Goal: Task Accomplishment & Management: Use online tool/utility

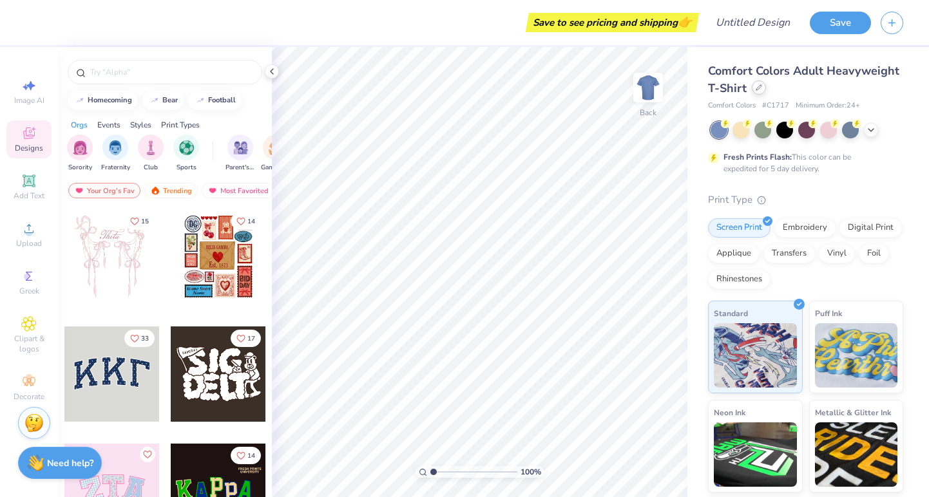
click at [760, 90] on icon at bounding box center [759, 87] width 6 height 6
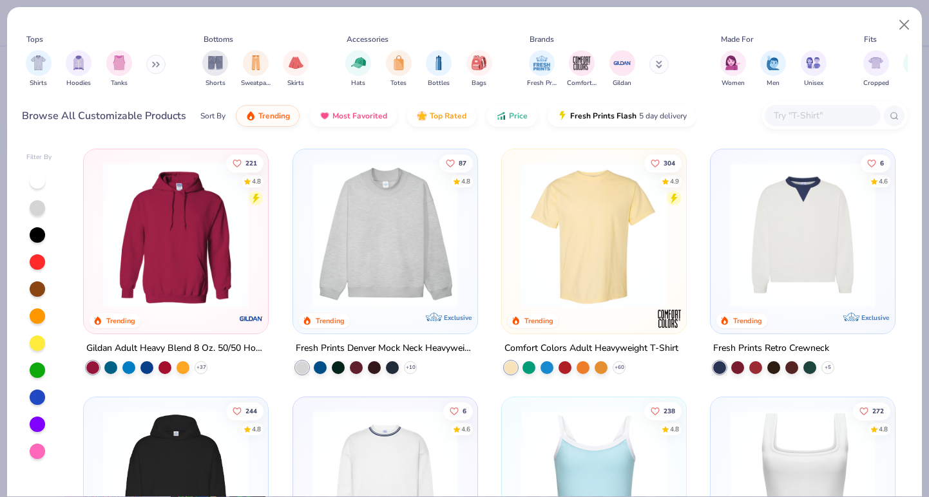
click at [215, 215] on img at bounding box center [176, 235] width 159 height 146
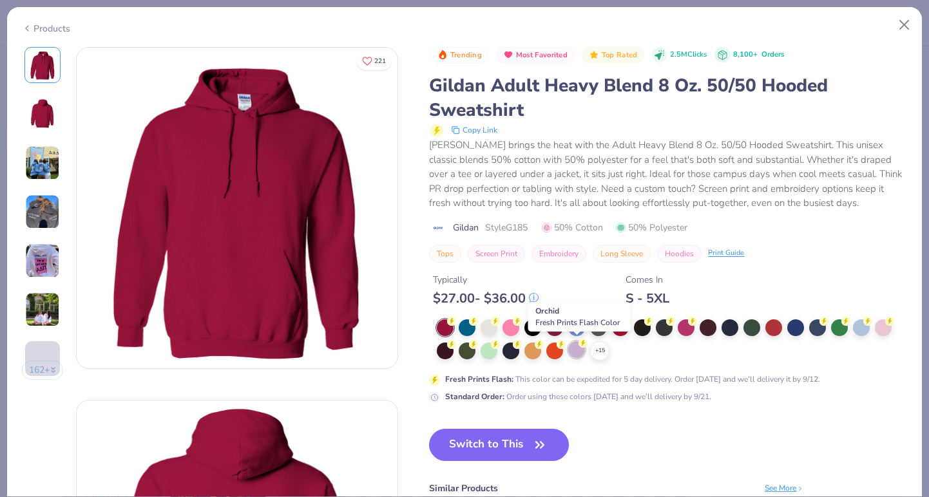
click at [574, 348] on div at bounding box center [576, 350] width 17 height 17
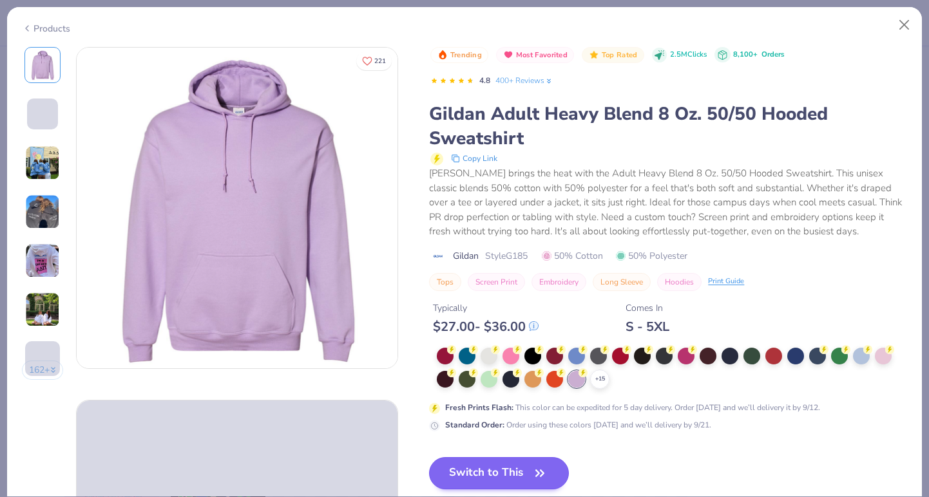
click at [499, 441] on div "Trending Most Favorited Top Rated 2.5M Clicks 8,100+ Orders 4.8 400+ Reviews Gi…" at bounding box center [668, 339] width 478 height 584
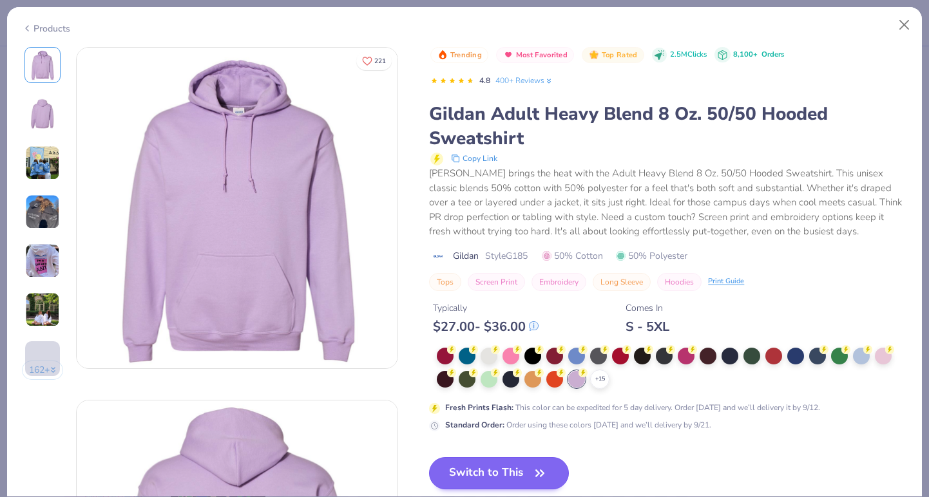
click at [499, 465] on button "Switch to This" at bounding box center [499, 474] width 140 height 32
click at [536, 467] on icon "button" at bounding box center [540, 474] width 18 height 18
click at [529, 469] on button "Switch to This" at bounding box center [499, 474] width 140 height 32
click at [532, 472] on icon "button" at bounding box center [540, 474] width 18 height 18
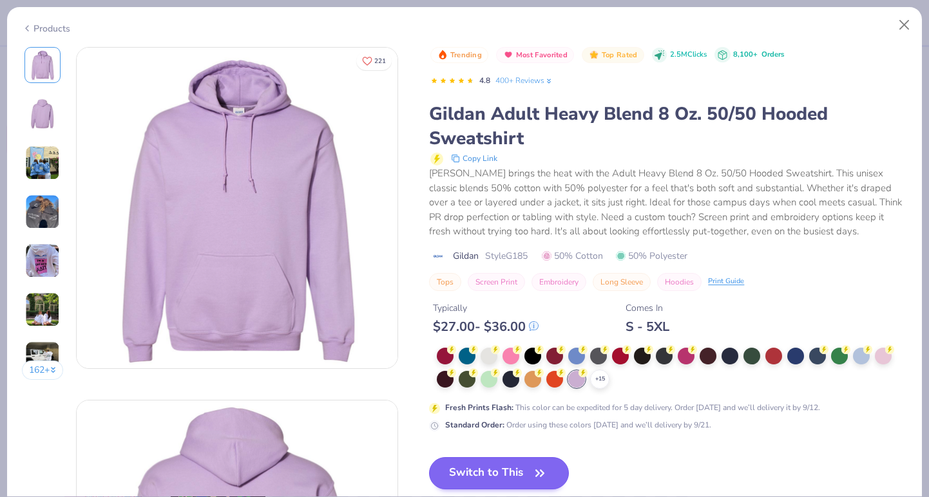
click at [530, 472] on button "Switch to This" at bounding box center [499, 474] width 140 height 32
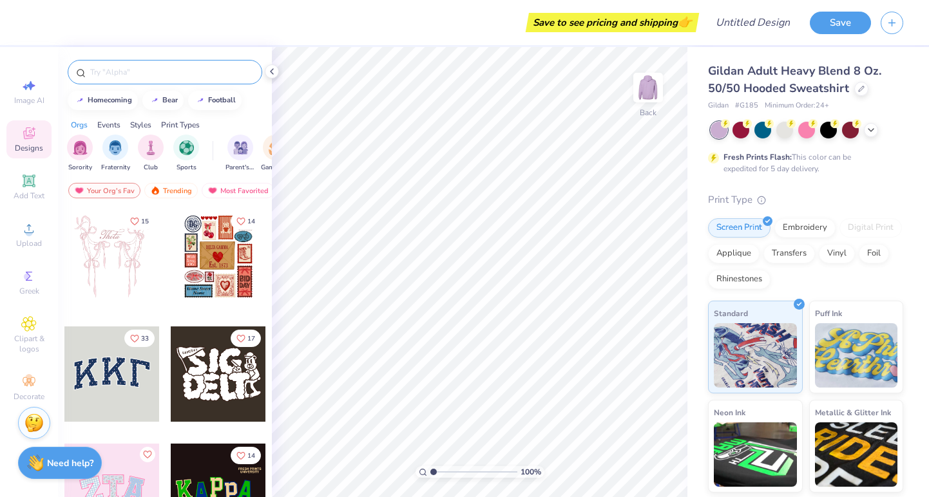
click at [135, 70] on input "text" at bounding box center [171, 72] width 165 height 13
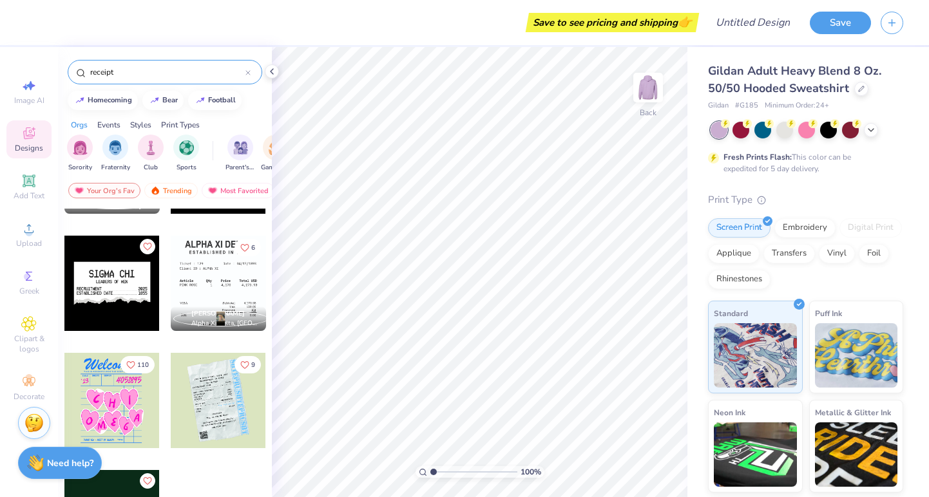
scroll to position [88, 0]
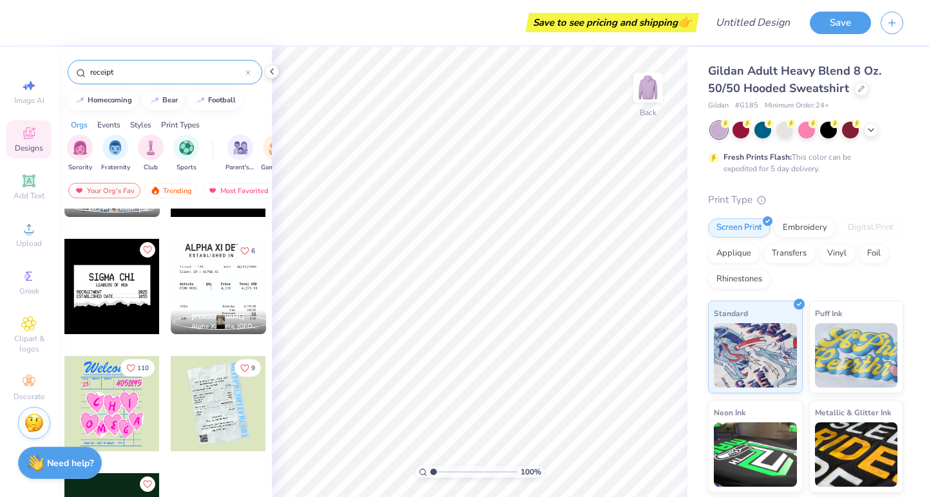
type input "receipt"
click at [222, 279] on div at bounding box center [218, 286] width 95 height 95
click at [650, 89] on img at bounding box center [649, 88] width 52 height 52
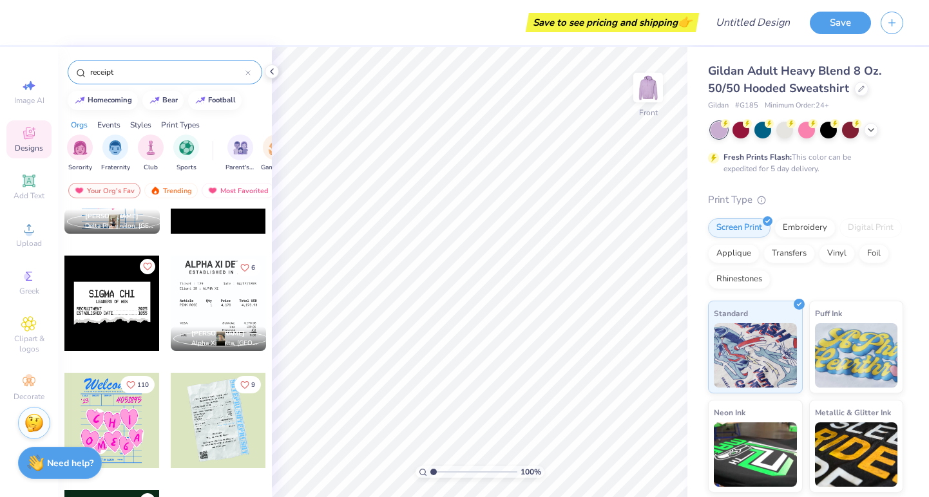
scroll to position [66, 0]
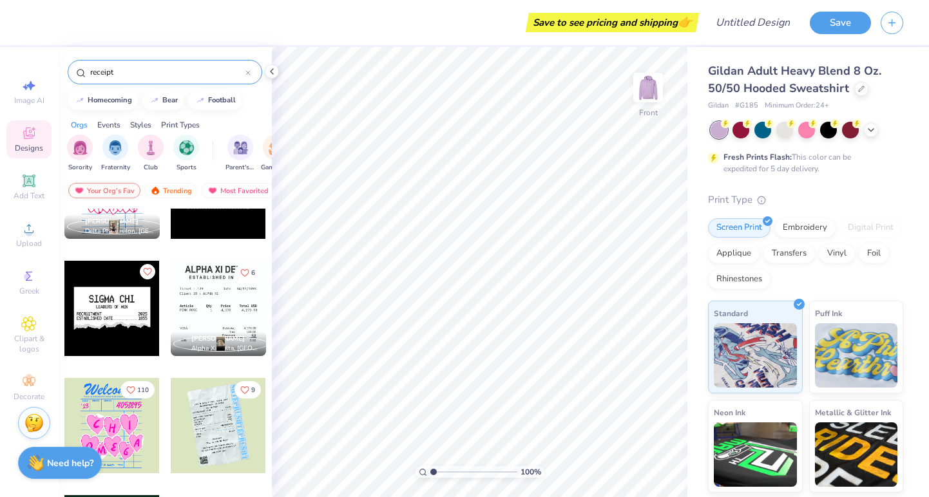
click at [202, 282] on div at bounding box center [218, 308] width 95 height 95
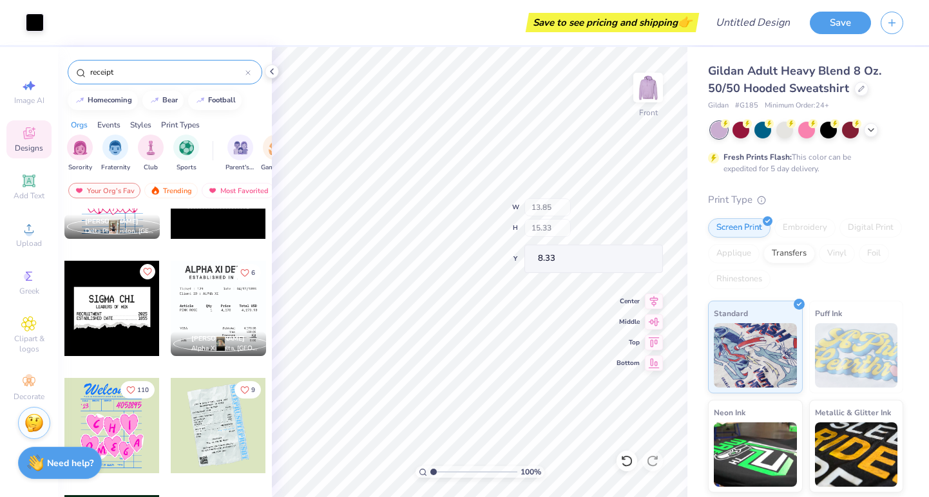
type input "11.93"
type input "1.26"
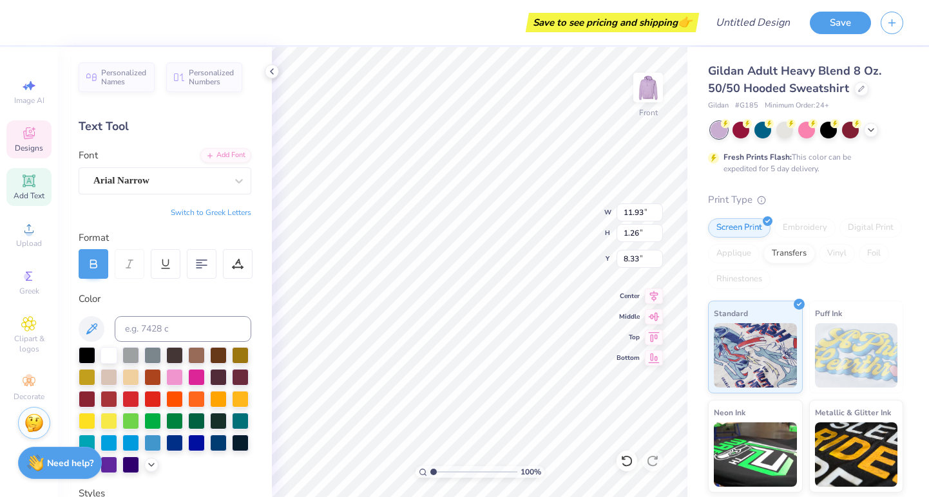
scroll to position [0, 5]
type textarea "SIGMA SIGMA SIGMA"
type textarea "E S T A B L I S H E D I N 1 8 9 8"
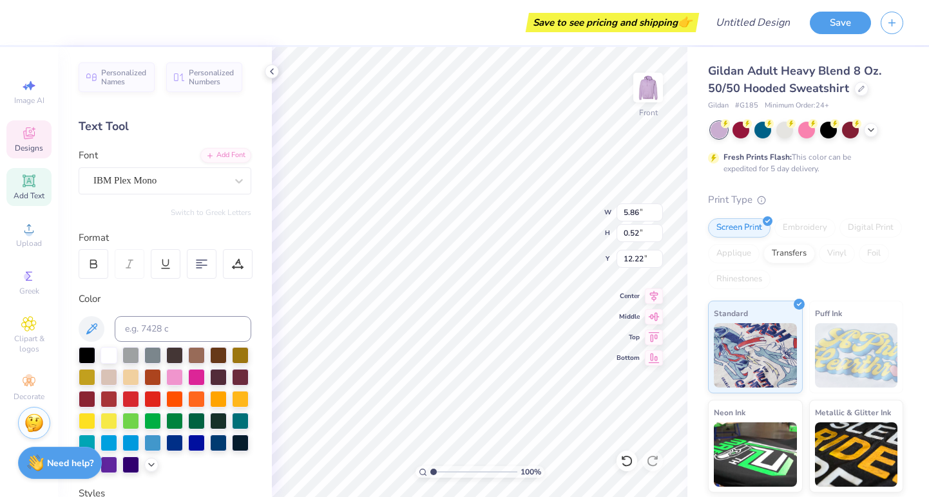
type textarea "Date : [DATE]"
type input "1.86"
drag, startPoint x: 432, startPoint y: 472, endPoint x: 441, endPoint y: 469, distance: 9.4
click at [441, 469] on input "range" at bounding box center [473, 473] width 87 height 12
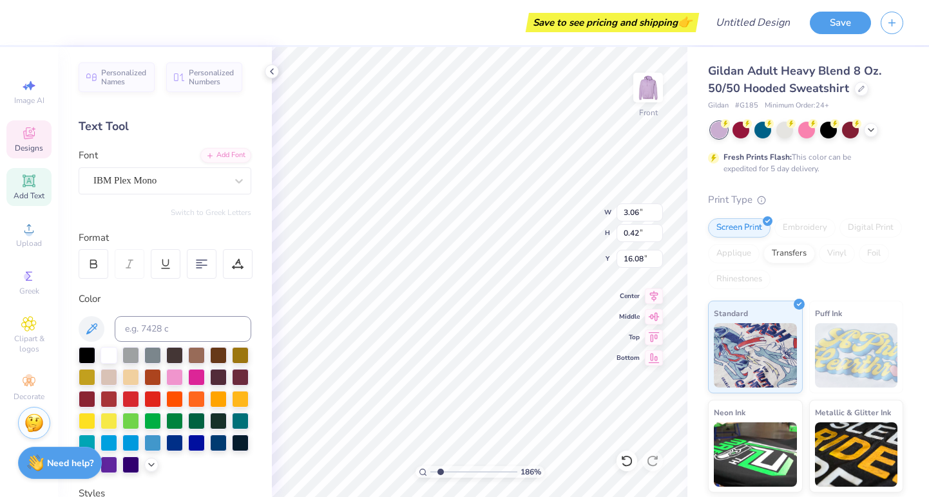
type textarea "SISTERHOOD RETREAT"
type textarea "2,025"
drag, startPoint x: 440, startPoint y: 469, endPoint x: 401, endPoint y: 470, distance: 38.7
type input "1"
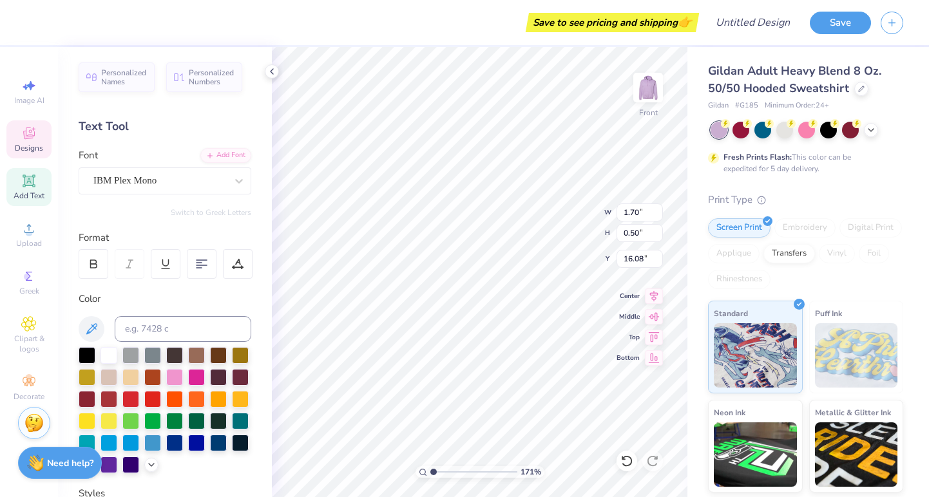
click at [401, 470] on div "171 %" at bounding box center [480, 272] width 450 height 450
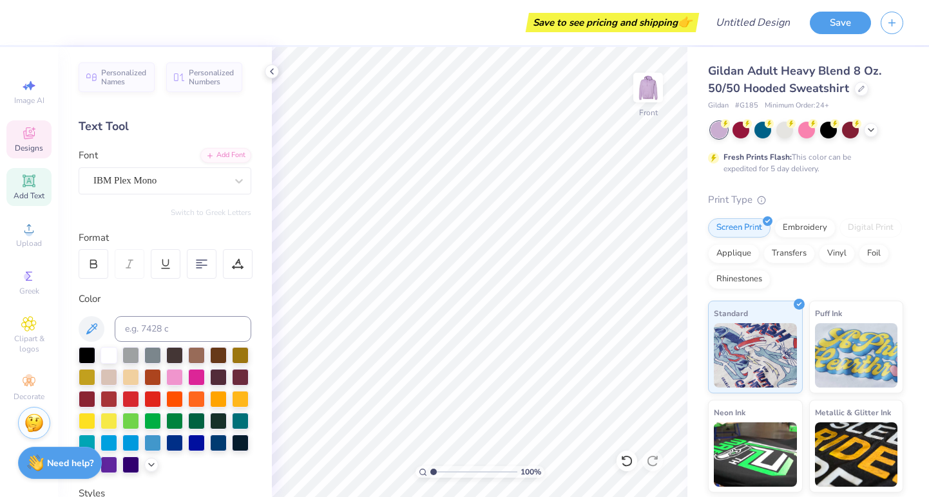
click at [32, 150] on span "Designs" at bounding box center [29, 148] width 28 height 10
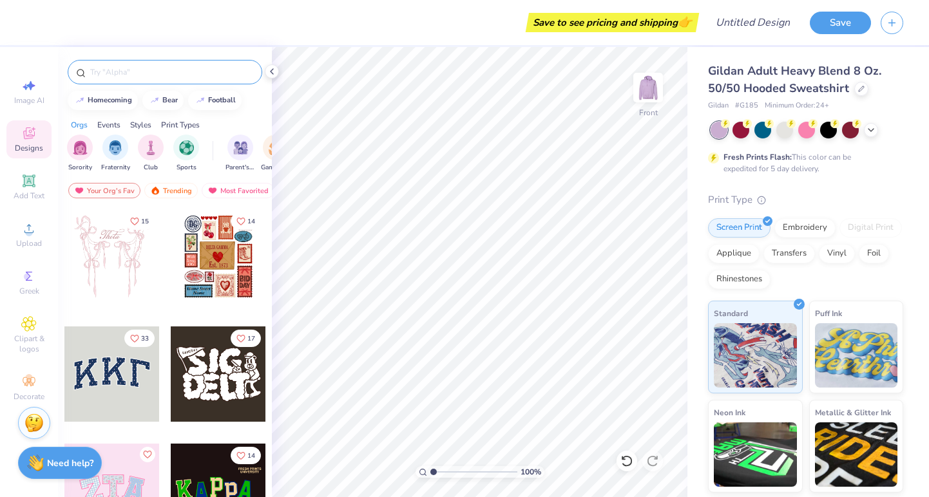
click at [162, 78] on input "text" at bounding box center [171, 72] width 165 height 13
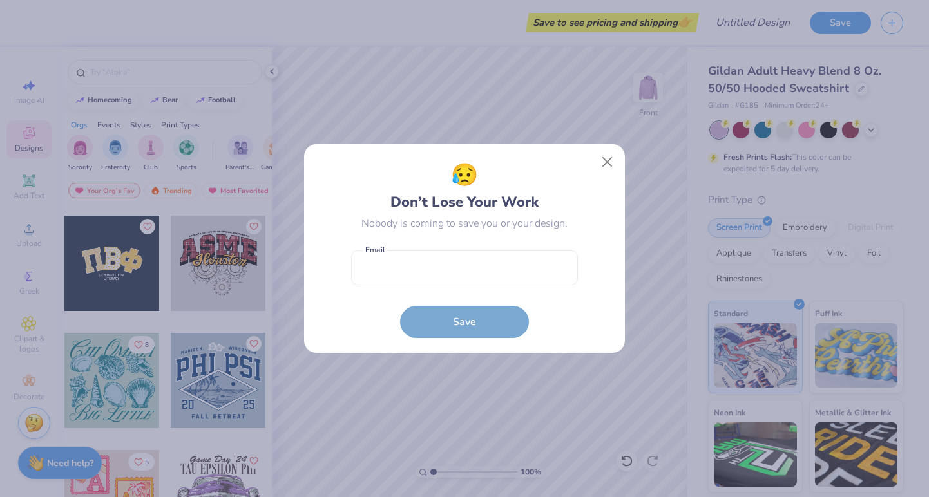
scroll to position [2458, 0]
click at [613, 162] on button "Close" at bounding box center [607, 162] width 24 height 24
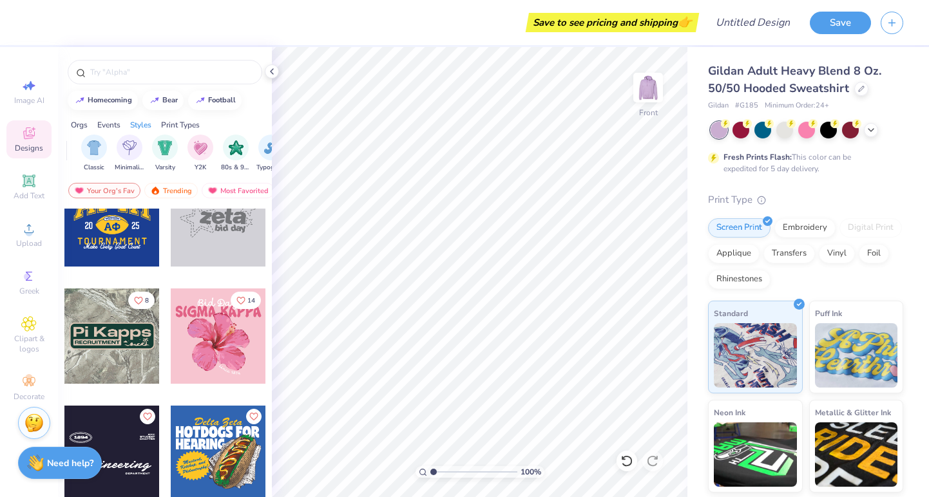
scroll to position [0, 664]
click at [128, 151] on img "filter for Minimalist" at bounding box center [127, 146] width 14 height 15
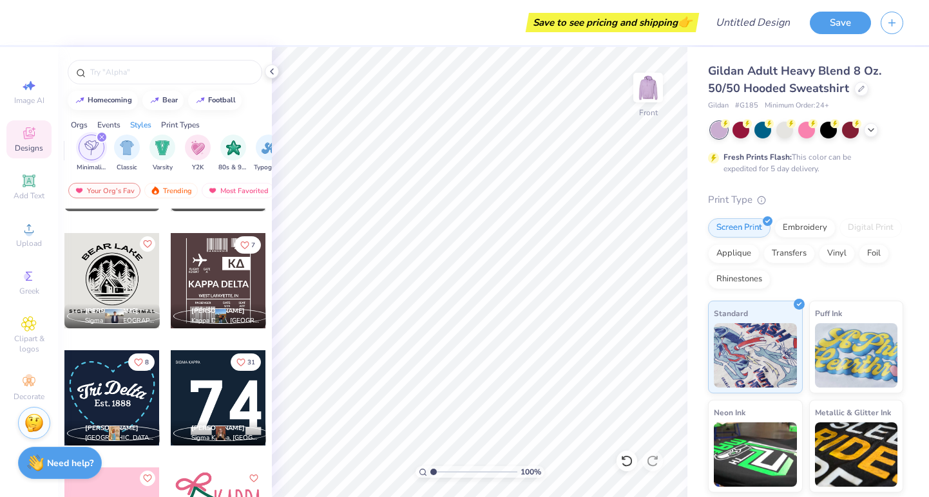
scroll to position [26960, 0]
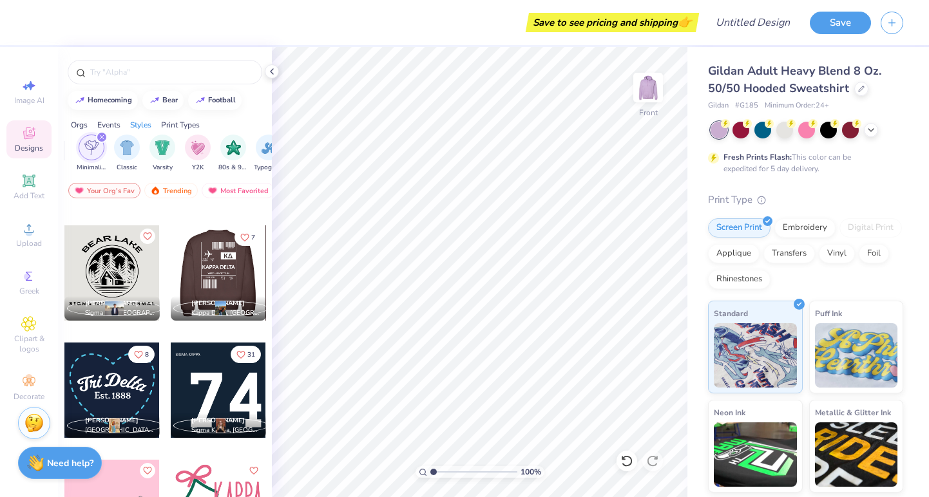
click at [209, 262] on div at bounding box center [218, 273] width 286 height 95
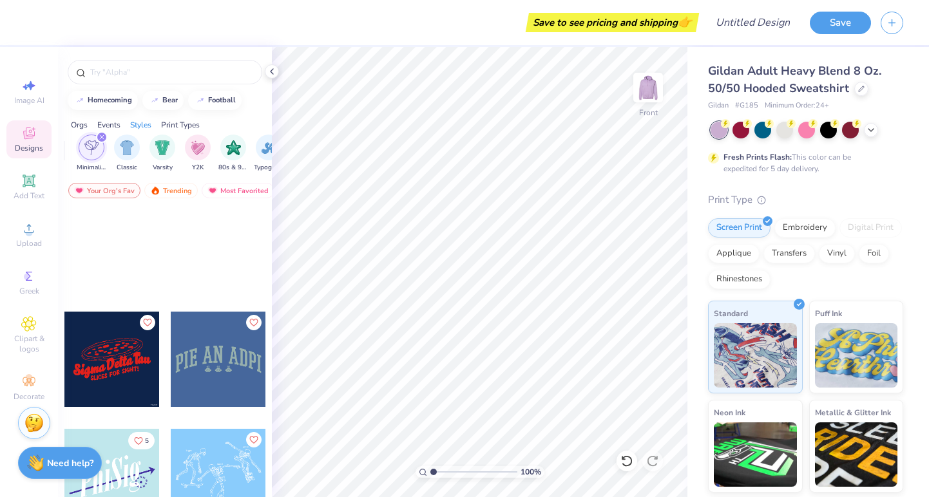
scroll to position [43059, 0]
click at [104, 135] on icon "filter for Minimalist" at bounding box center [101, 137] width 5 height 5
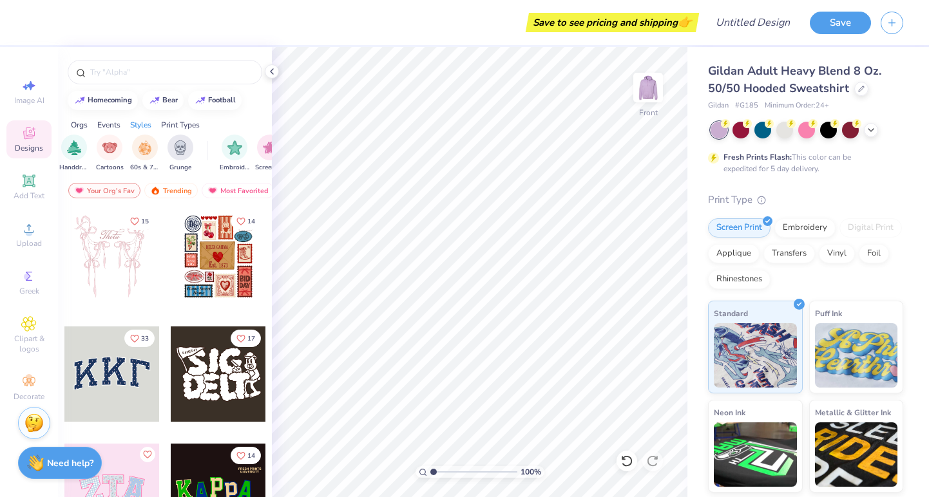
click at [111, 126] on div "Events" at bounding box center [108, 125] width 23 height 12
click at [177, 148] on img "filter for Retreat" at bounding box center [182, 146] width 15 height 15
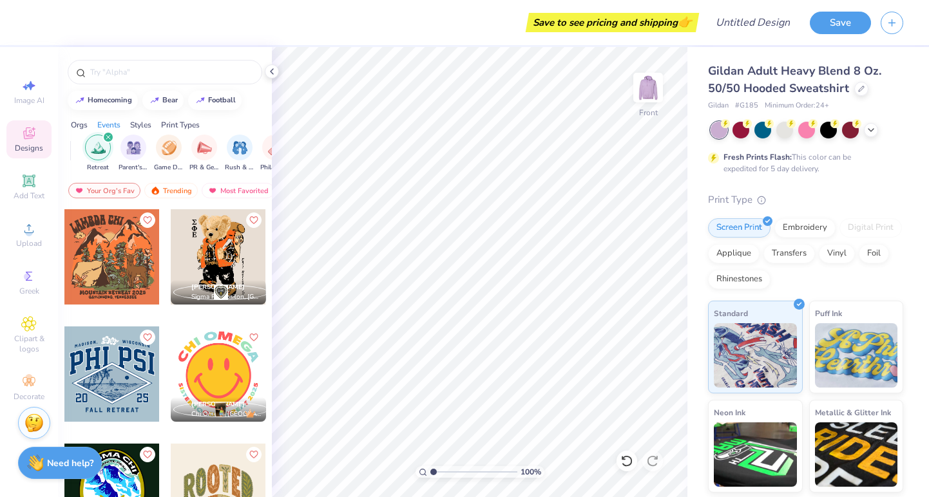
scroll to position [0, 142]
click at [109, 138] on icon "filter for Retreat" at bounding box center [109, 137] width 4 height 4
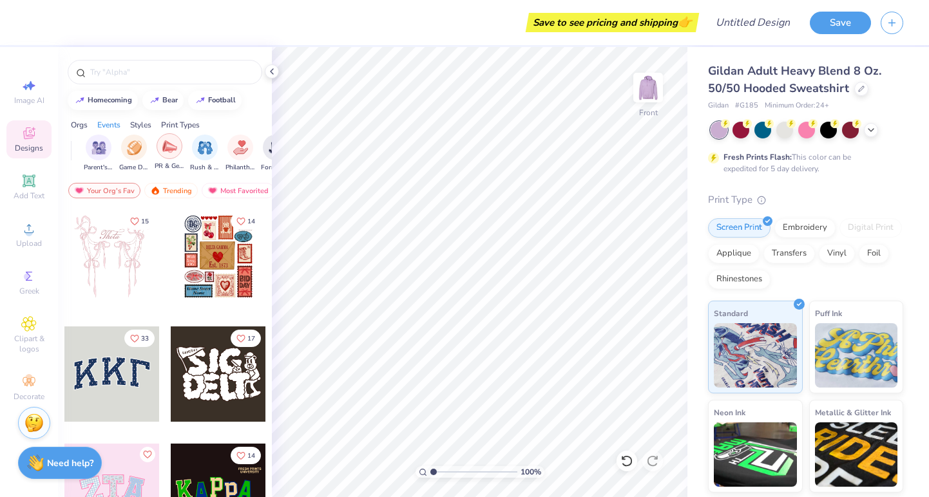
click at [162, 146] on img "filter for PR & General" at bounding box center [169, 146] width 15 height 15
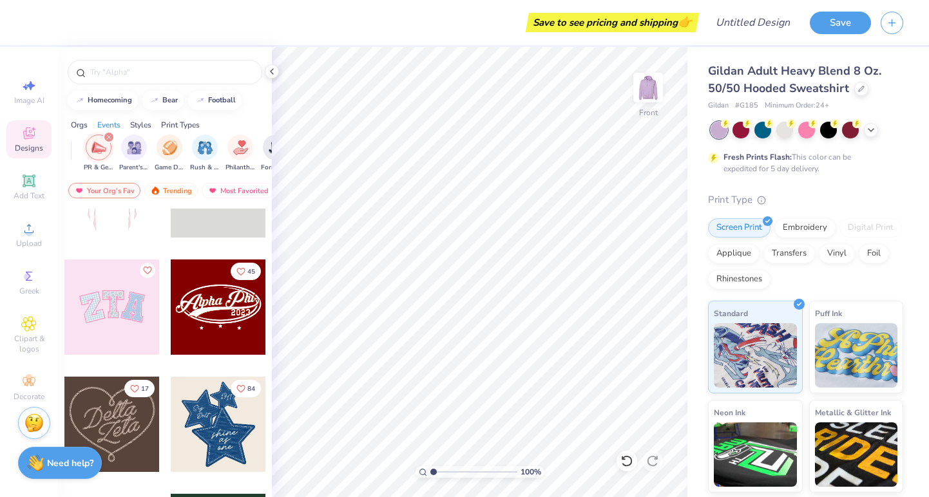
scroll to position [69, 0]
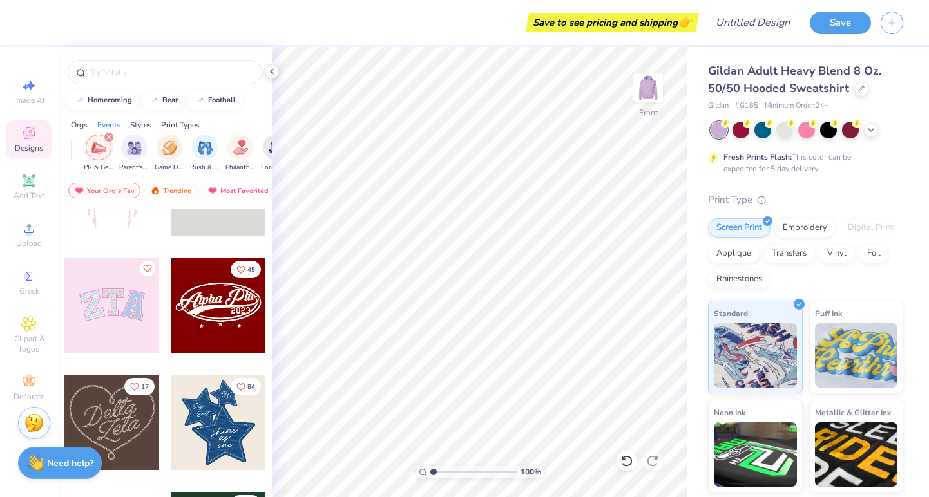
click at [122, 316] on div at bounding box center [111, 305] width 95 height 95
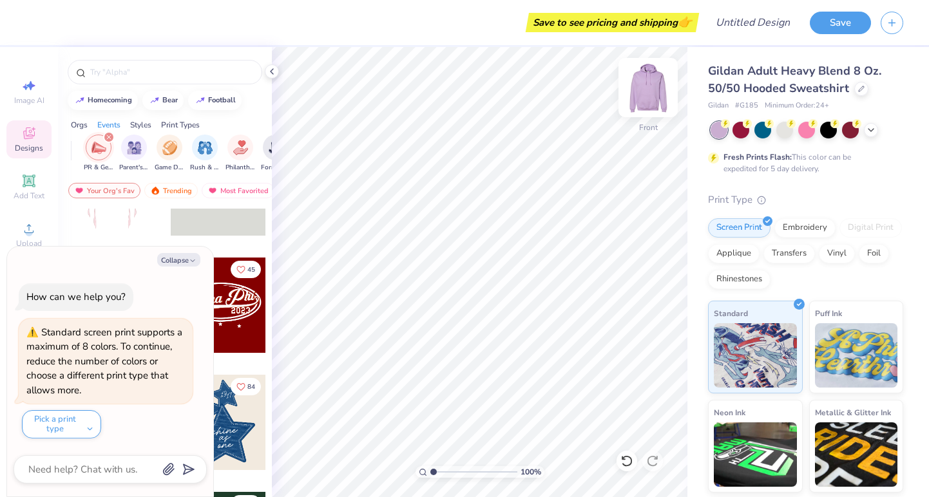
click at [645, 82] on img at bounding box center [649, 88] width 52 height 52
click at [182, 263] on button "Collapse" at bounding box center [178, 260] width 43 height 14
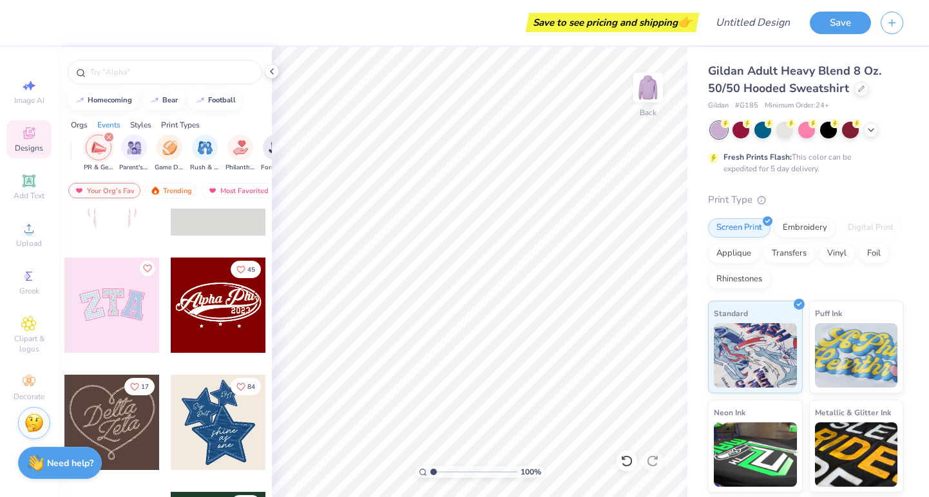
click at [100, 288] on div at bounding box center [111, 305] width 95 height 95
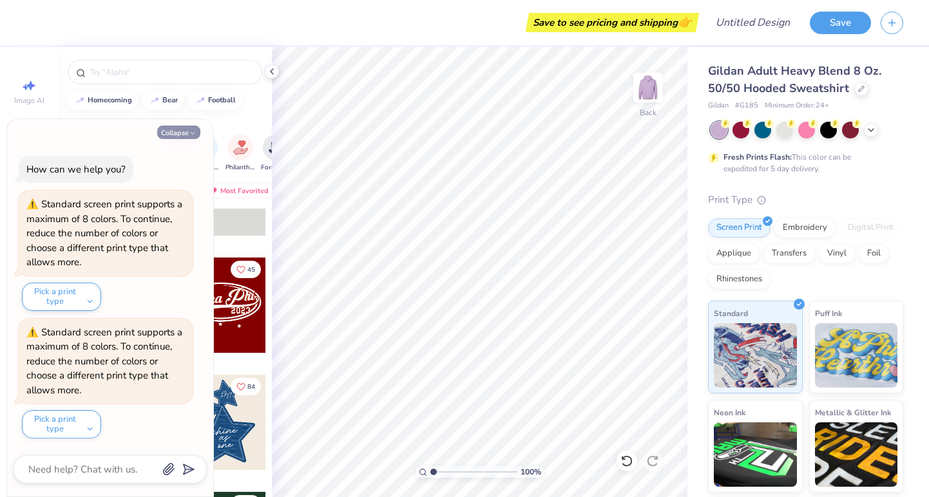
click at [183, 135] on button "Collapse" at bounding box center [178, 133] width 43 height 14
type textarea "x"
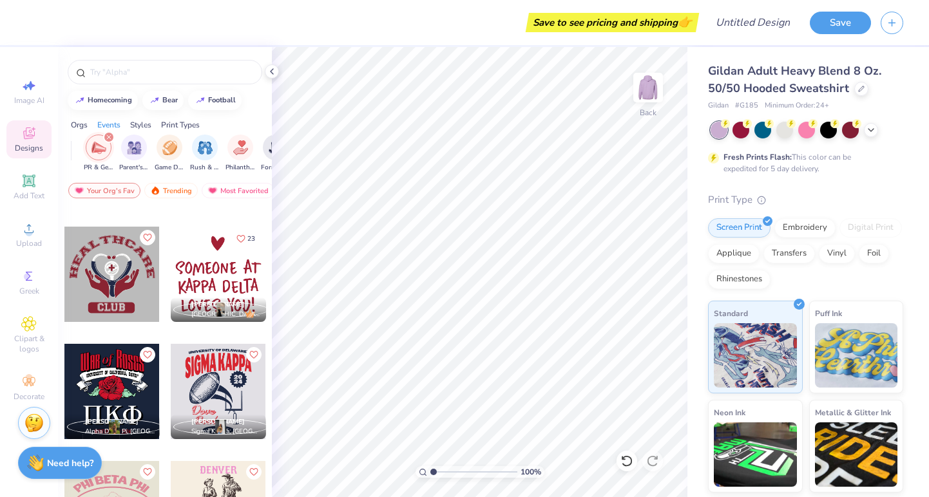
scroll to position [12889, 0]
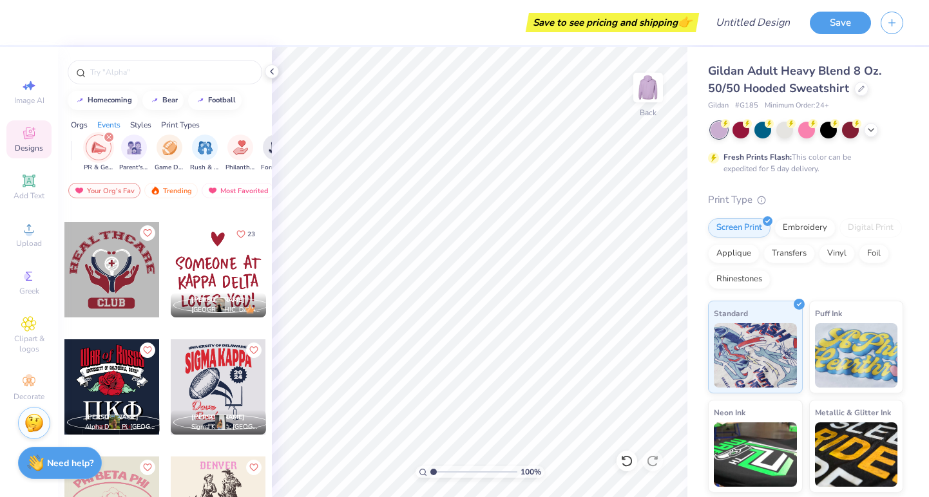
click at [213, 264] on div at bounding box center [218, 269] width 95 height 95
click at [648, 80] on img at bounding box center [649, 88] width 52 height 52
click at [218, 285] on div at bounding box center [218, 269] width 95 height 95
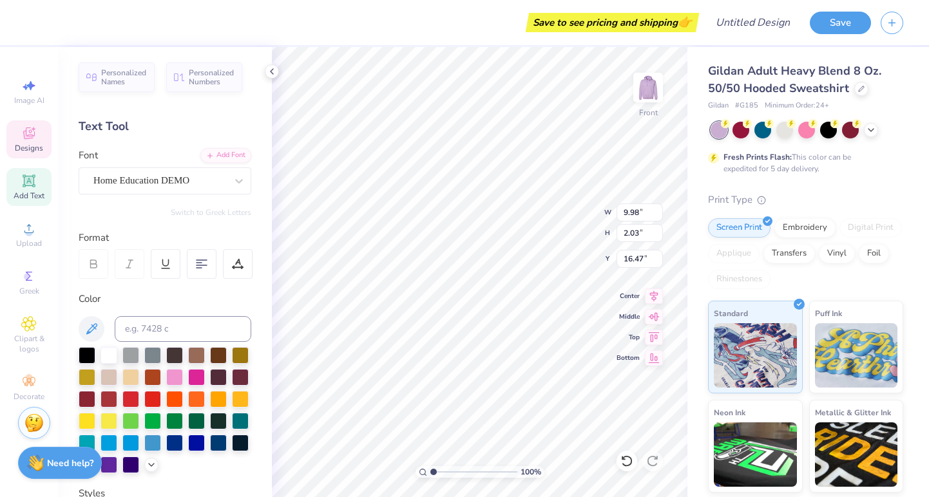
type textarea "TRI SIGMA"
type input "6.00"
click at [28, 142] on div "Designs" at bounding box center [28, 140] width 45 height 38
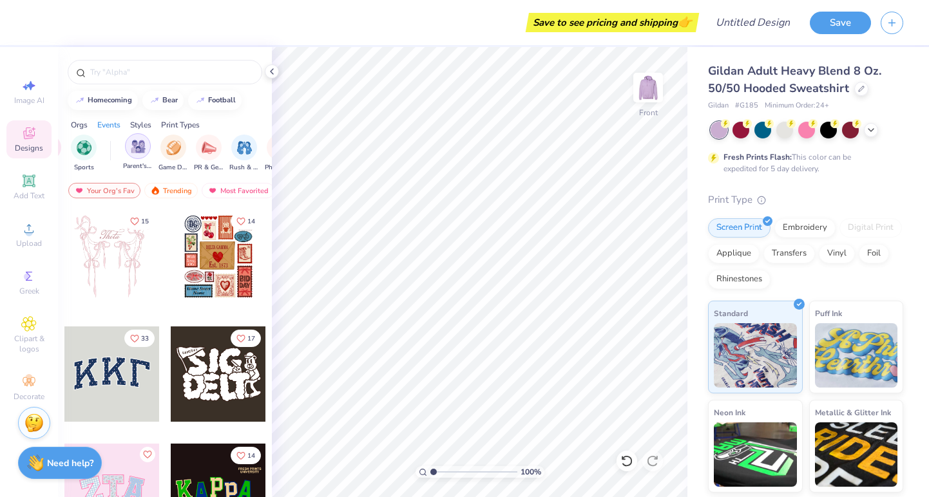
scroll to position [0, 111]
click at [206, 142] on img "filter for PR & General" at bounding box center [200, 146] width 15 height 15
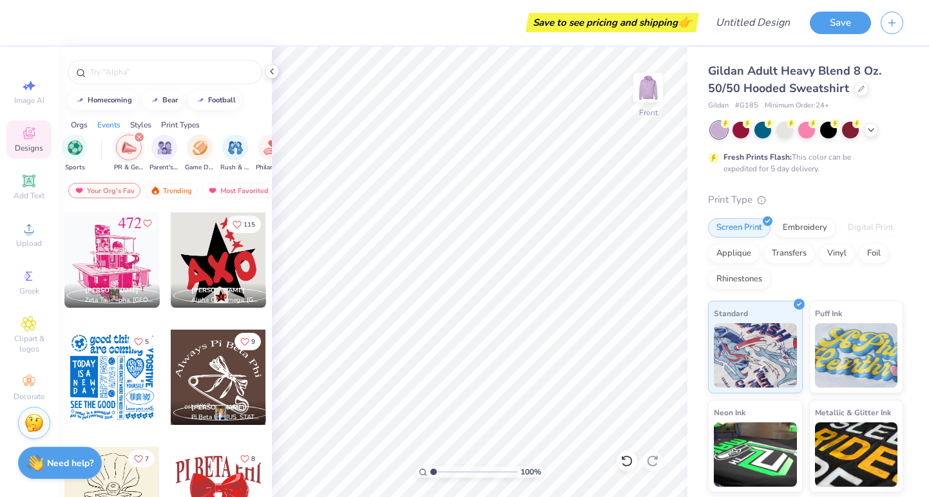
scroll to position [13488, 0]
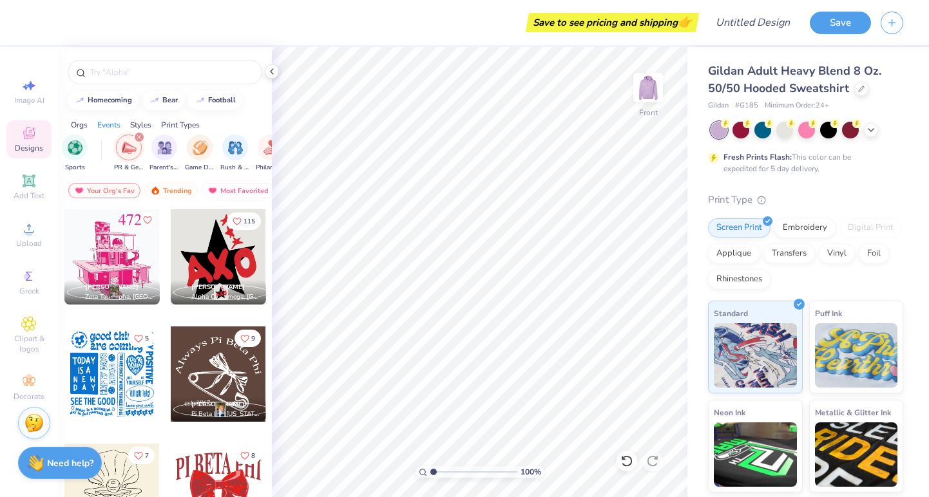
click at [116, 365] on div at bounding box center [111, 374] width 95 height 95
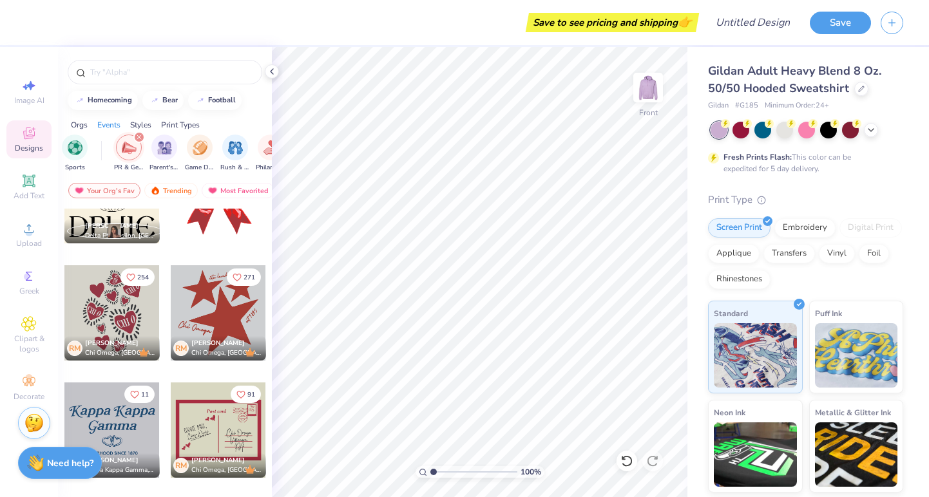
scroll to position [13784, 0]
click at [122, 320] on div at bounding box center [111, 312] width 95 height 95
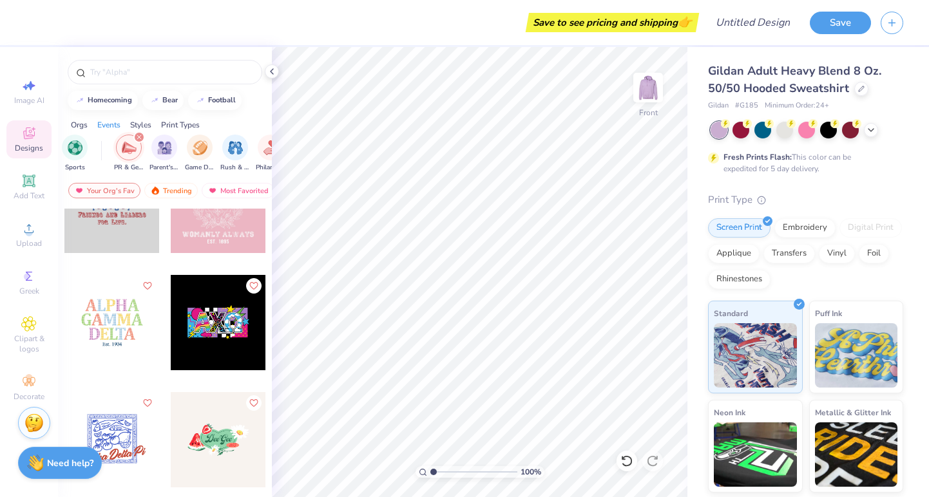
scroll to position [22026, 0]
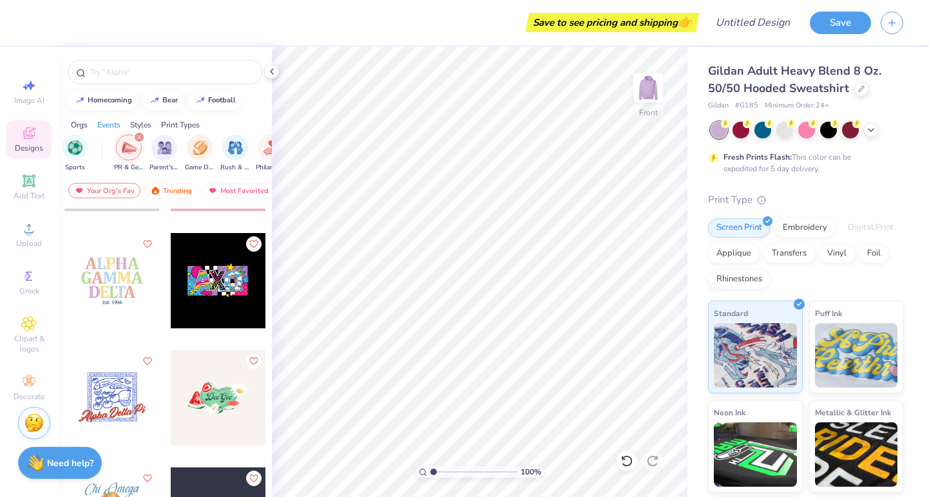
click at [117, 279] on div at bounding box center [111, 280] width 95 height 95
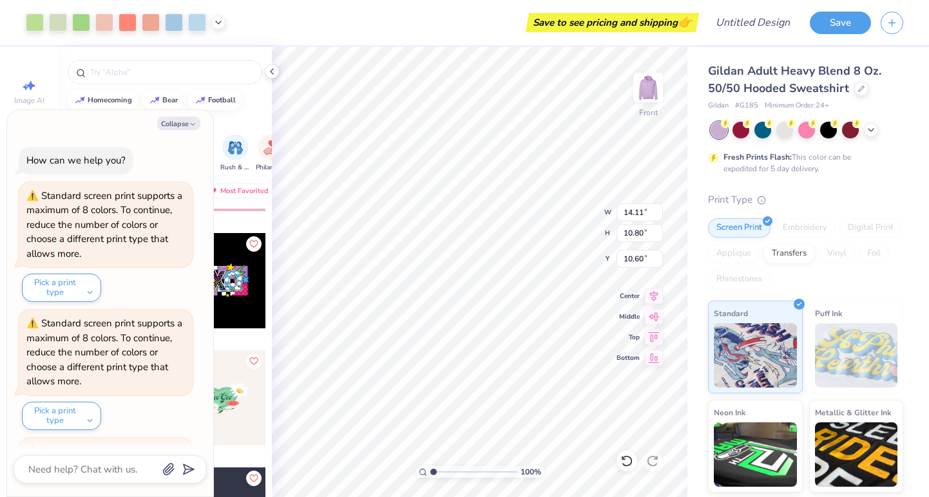
scroll to position [114, 0]
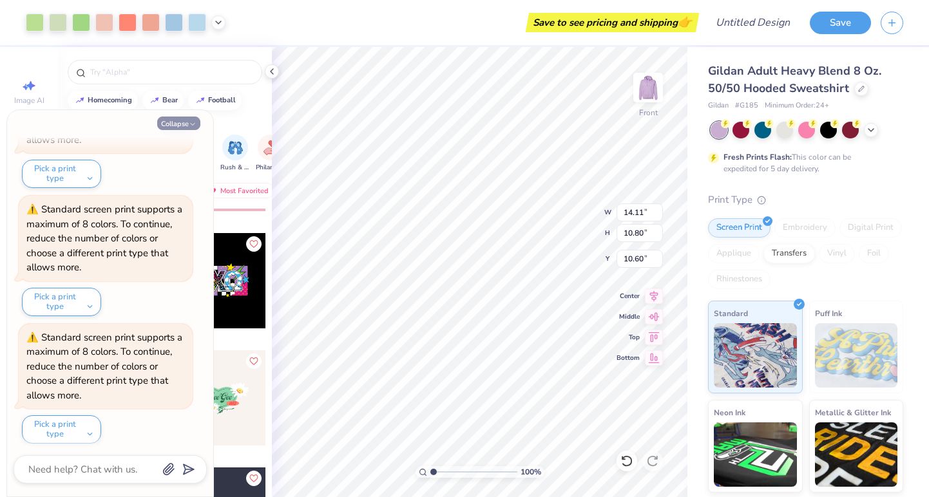
click at [180, 125] on button "Collapse" at bounding box center [178, 124] width 43 height 14
type textarea "x"
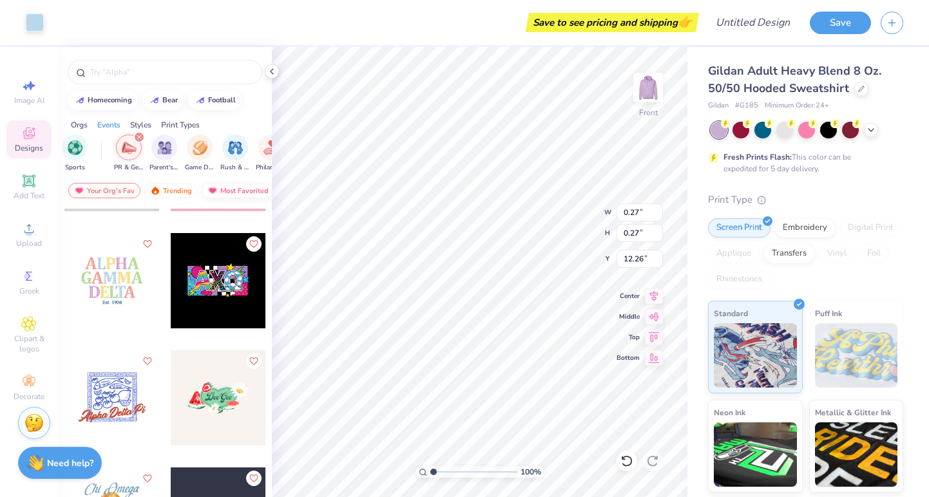
type input "0.23"
type input "11.45"
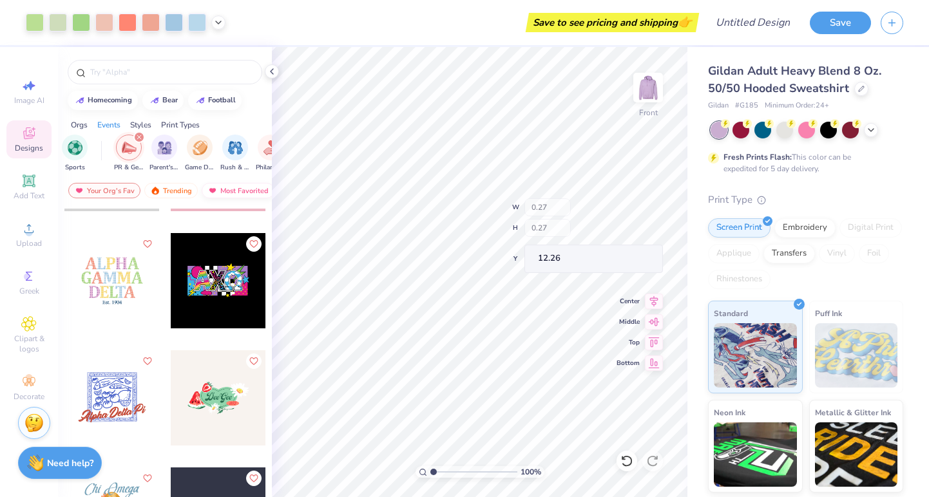
type input "10.80"
type input "10.60"
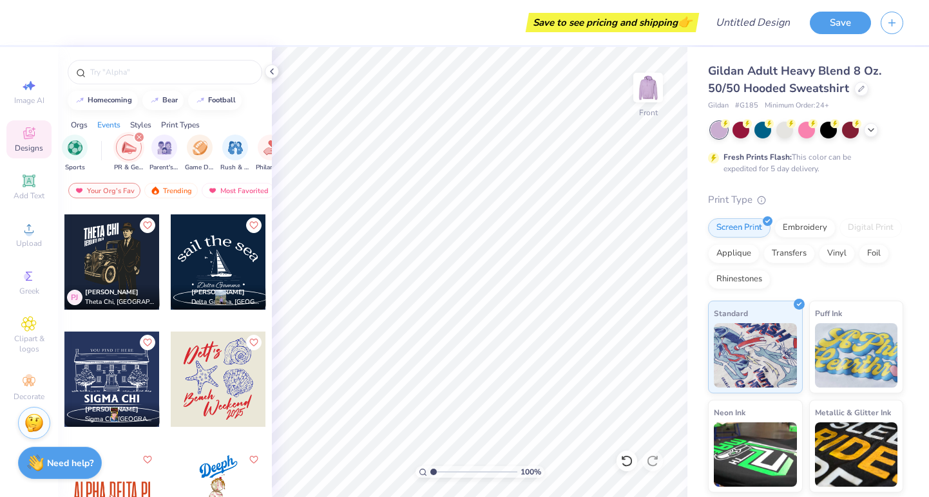
scroll to position [32606, 0]
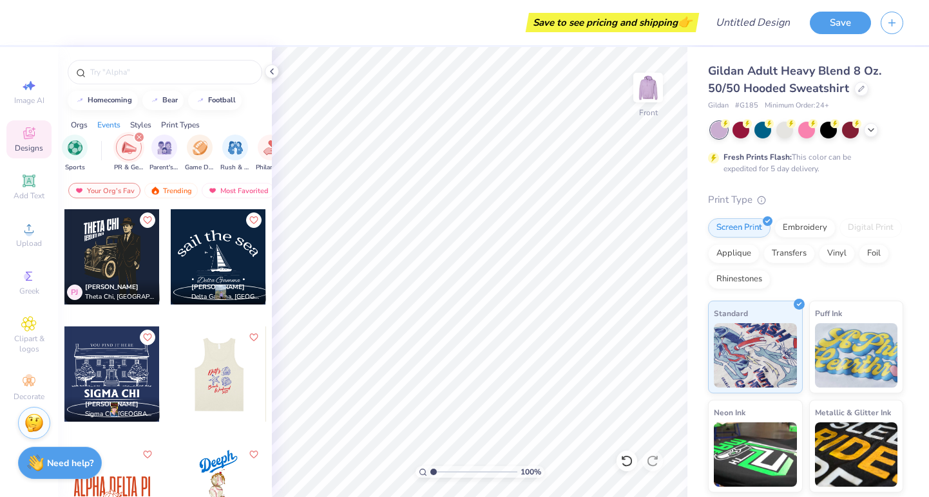
click at [231, 376] on div at bounding box center [217, 374] width 95 height 95
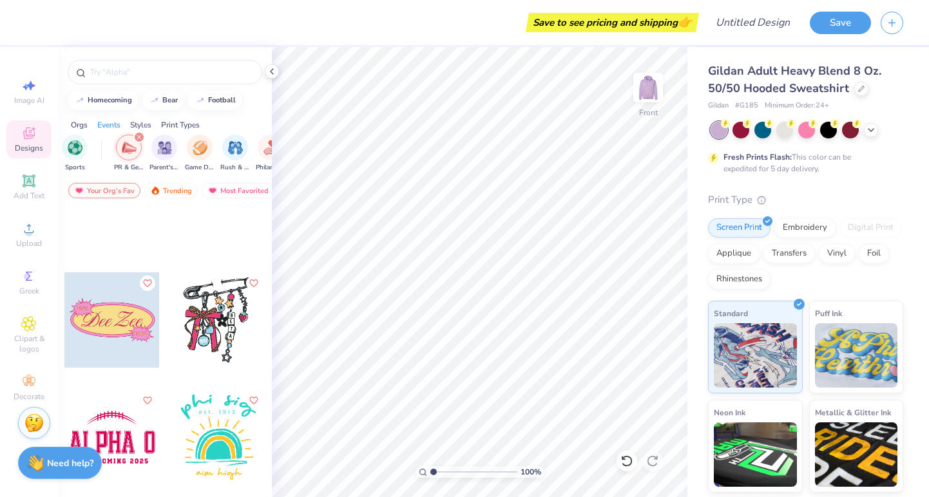
scroll to position [47438, 0]
click at [213, 308] on div at bounding box center [218, 319] width 95 height 95
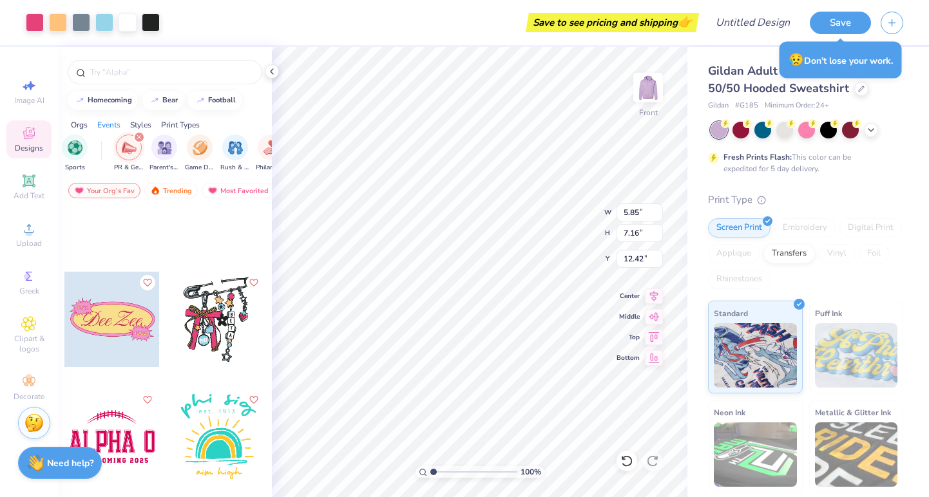
type input "7.51"
type input "11.22"
type input "13.74"
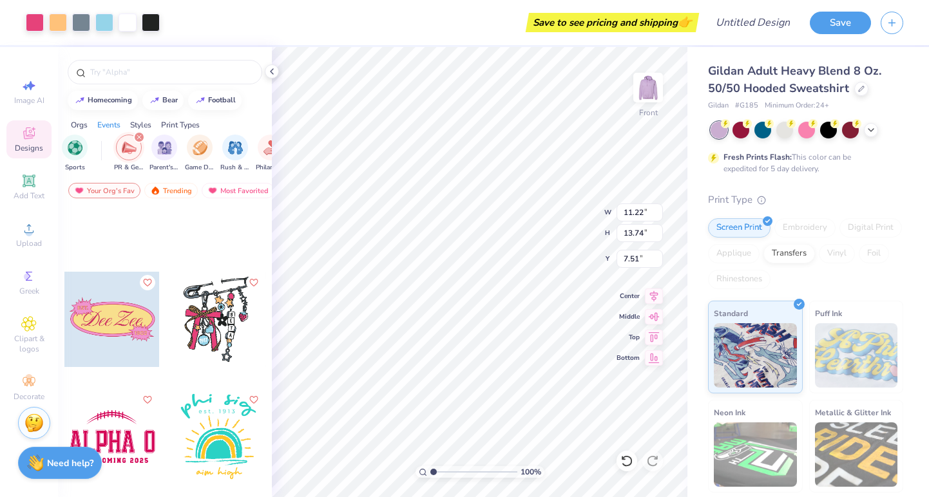
type input "6.00"
drag, startPoint x: 434, startPoint y: 470, endPoint x: 445, endPoint y: 470, distance: 11.6
click at [445, 470] on input "range" at bounding box center [473, 473] width 87 height 12
drag, startPoint x: 445, startPoint y: 473, endPoint x: 411, endPoint y: 475, distance: 34.2
type input "1"
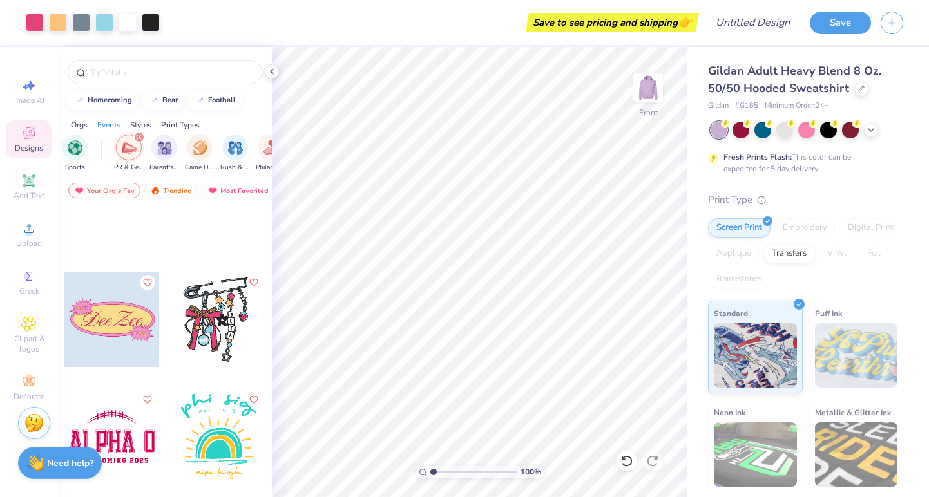
click at [411, 475] on div "100 %" at bounding box center [480, 272] width 450 height 450
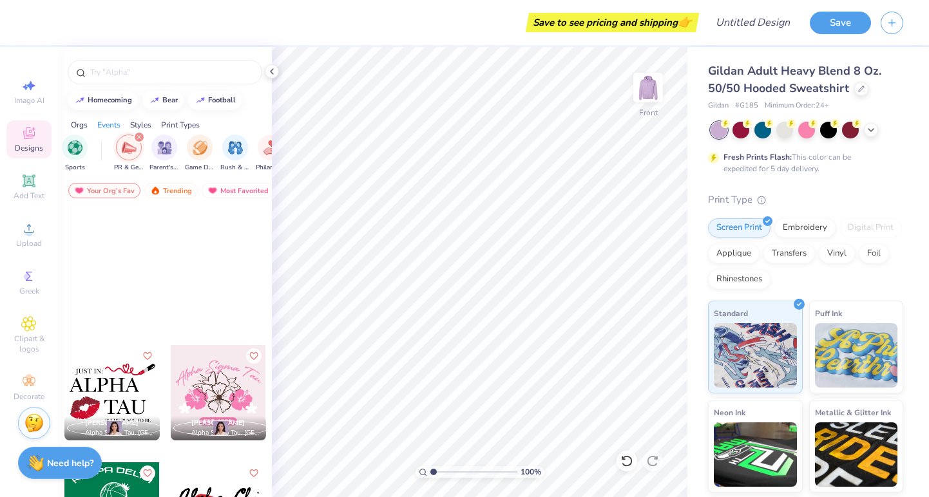
scroll to position [51119, 0]
click at [220, 398] on div at bounding box center [218, 391] width 95 height 95
click at [127, 376] on div at bounding box center [111, 391] width 95 height 95
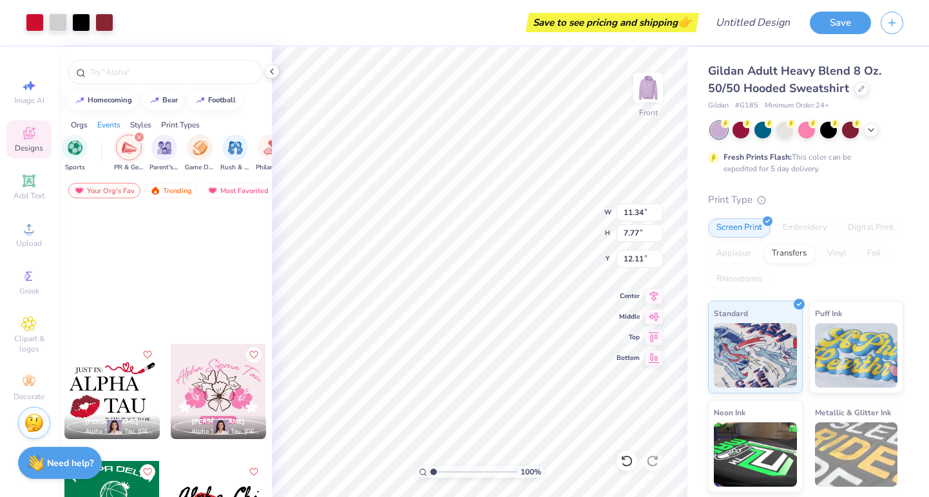
type input "13.52"
type input "9.27"
type input "6.73"
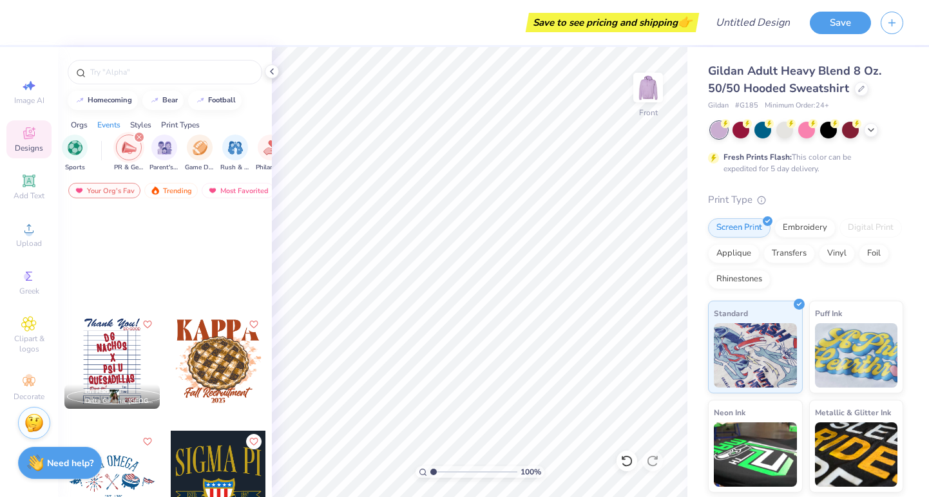
scroll to position [52793, 0]
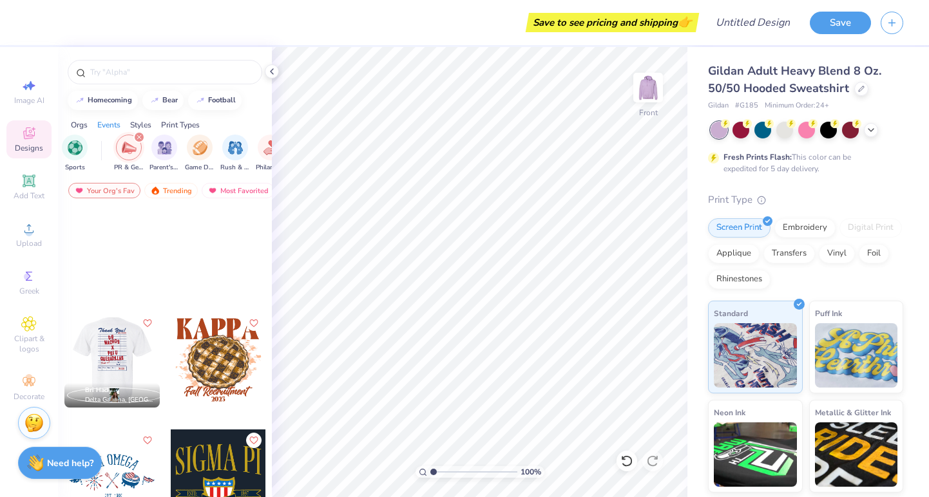
click at [117, 351] on div at bounding box center [112, 360] width 286 height 95
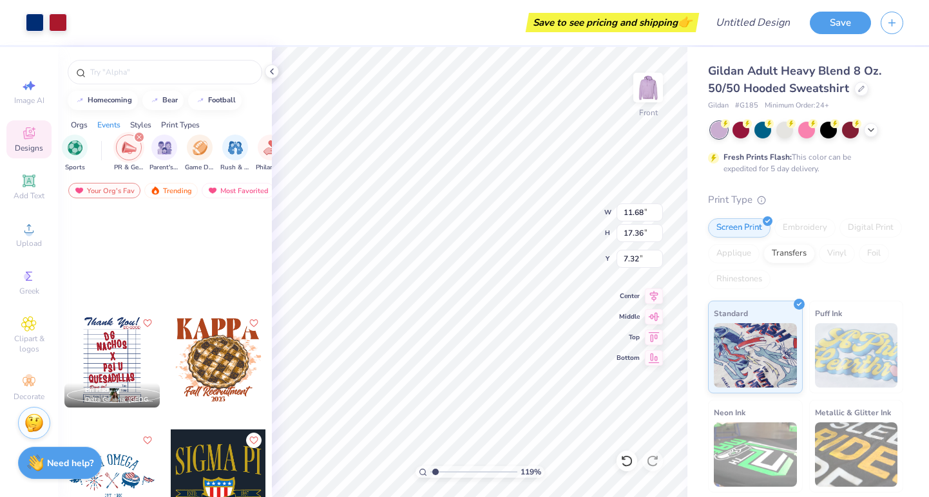
type input "1.56"
click at [438, 472] on input "range" at bounding box center [473, 473] width 87 height 12
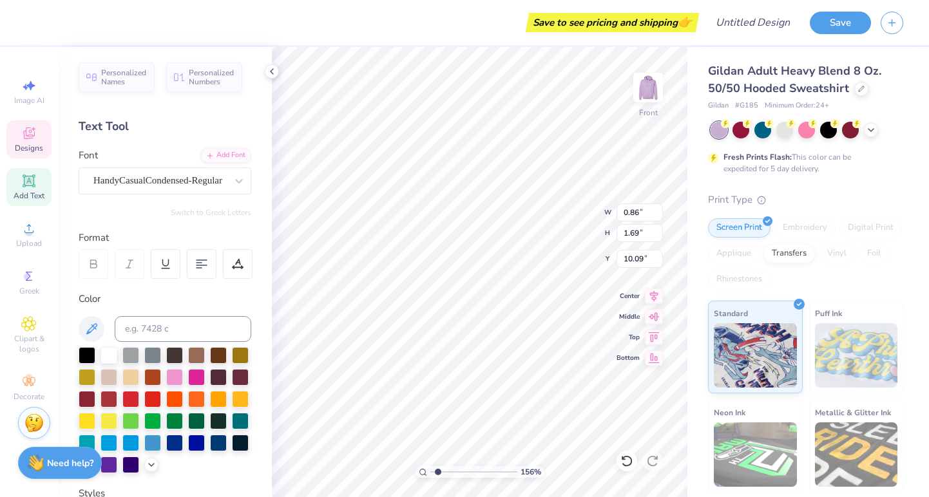
type input "0.86"
type input "1.69"
type input "10.09"
type textarea "TRI"
type input "1.06"
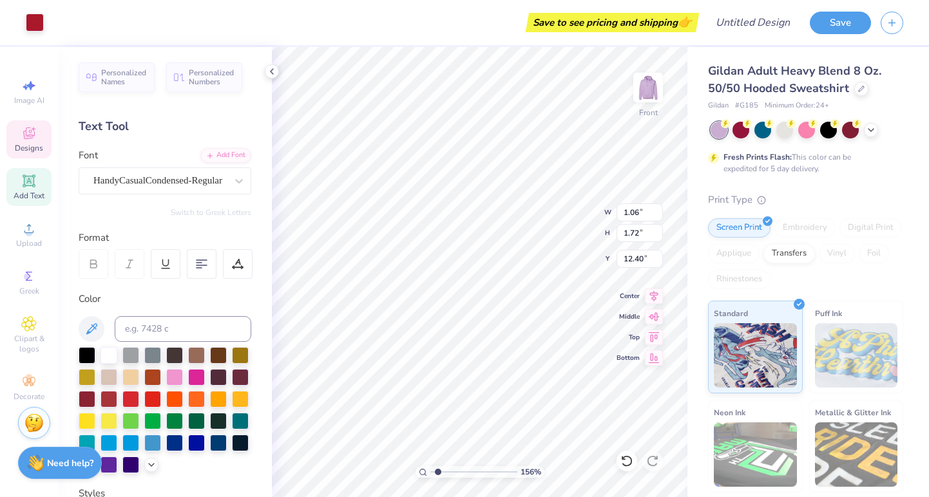
type input "1.72"
type input "12.40"
type input "2.14"
type input "1.77"
type input "10.05"
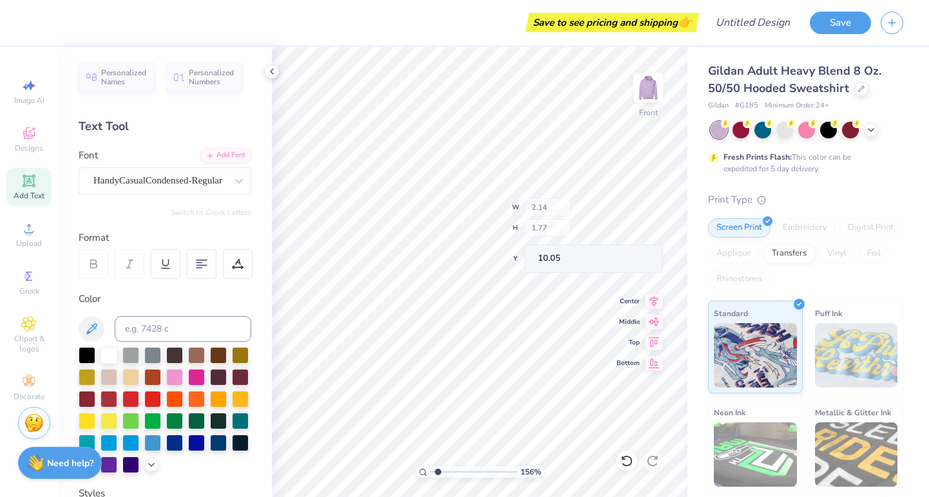
type input "11.68"
type input "14.87"
type input "9.81"
click at [629, 463] on icon at bounding box center [627, 461] width 13 height 13
type textarea "T"
